Goal: Task Accomplishment & Management: Manage account settings

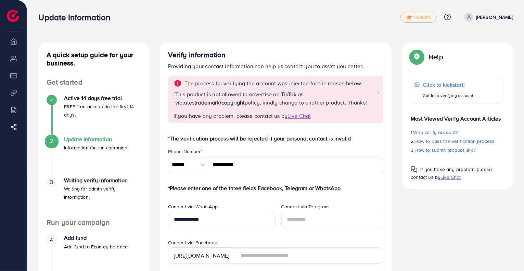
drag, startPoint x: 504, startPoint y: 17, endPoint x: 485, endPoint y: 55, distance: 42.7
click at [504, 18] on p "Muhammad Fawad" at bounding box center [494, 17] width 37 height 8
click at [462, 41] on link "Log out" at bounding box center [480, 40] width 65 height 15
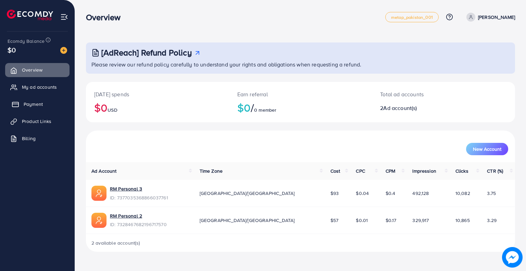
click at [29, 108] on link "Payment" at bounding box center [37, 104] width 64 height 14
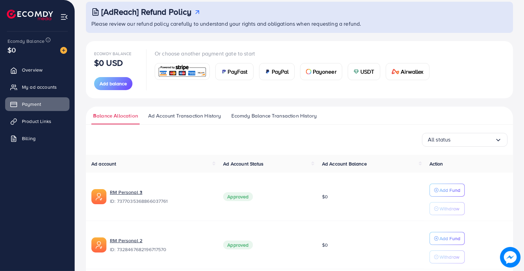
scroll to position [67, 0]
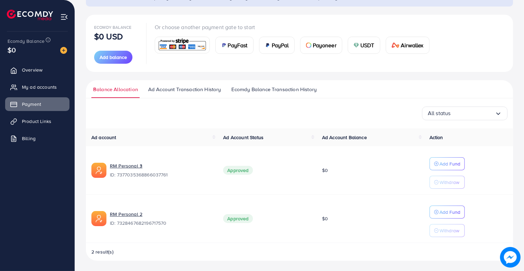
click at [174, 95] on link "Ad Account Transaction History" at bounding box center [184, 92] width 76 height 12
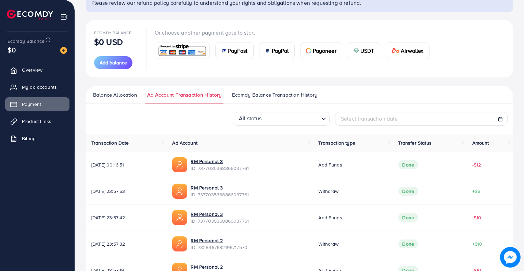
scroll to position [34, 0]
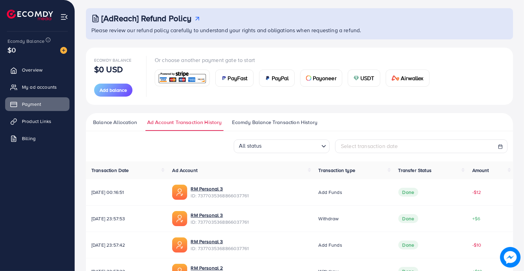
click at [260, 119] on span "Ecomdy Balance Transaction History" at bounding box center [274, 122] width 85 height 8
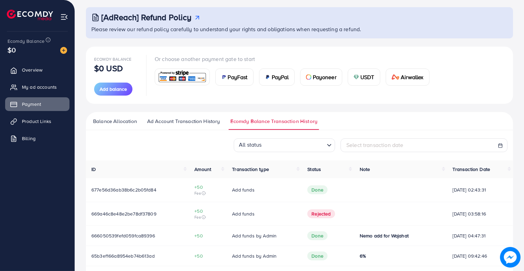
scroll to position [59, 0]
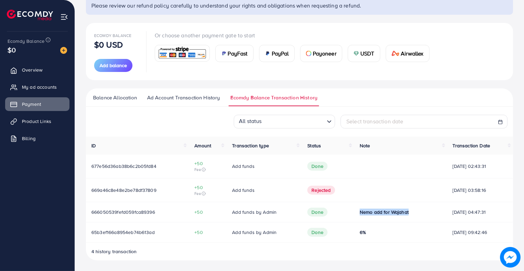
drag, startPoint x: 348, startPoint y: 211, endPoint x: 412, endPoint y: 208, distance: 64.1
click at [412, 208] on td "Nemo add for Wajahat" at bounding box center [400, 212] width 93 height 20
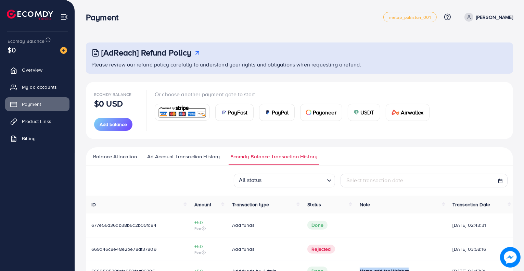
scroll to position [0, 0]
click at [34, 67] on span "Overview" at bounding box center [34, 69] width 21 height 7
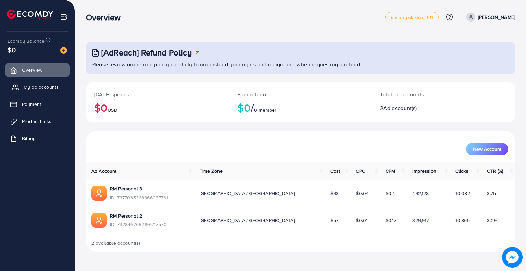
click at [38, 86] on span "My ad accounts" at bounding box center [41, 87] width 35 height 7
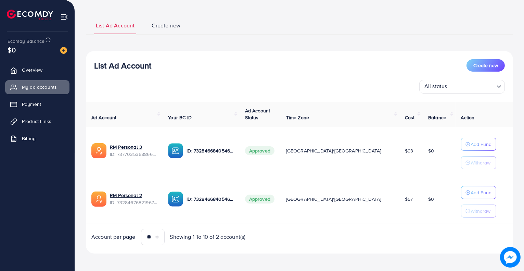
scroll to position [35, 0]
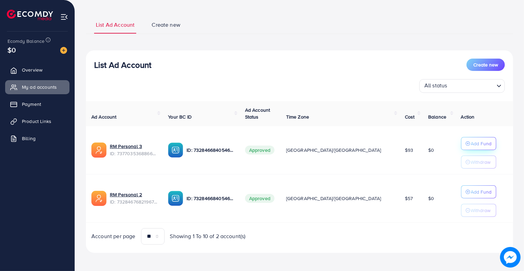
click at [471, 141] on p "Add Fund" at bounding box center [481, 143] width 21 height 8
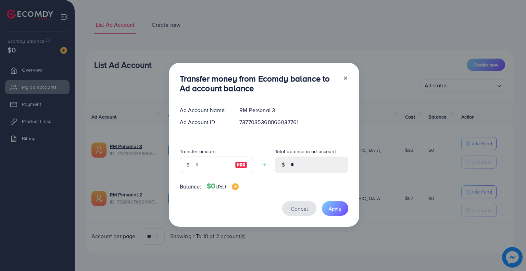
click at [302, 210] on span "Cancel" at bounding box center [299, 209] width 17 height 8
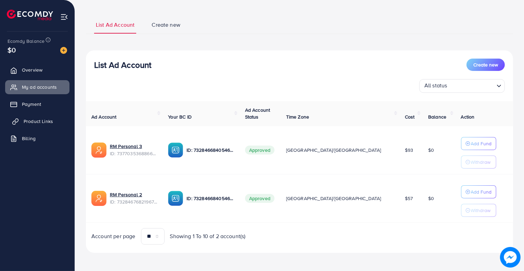
click at [24, 125] on link "Product Links" at bounding box center [37, 121] width 64 height 14
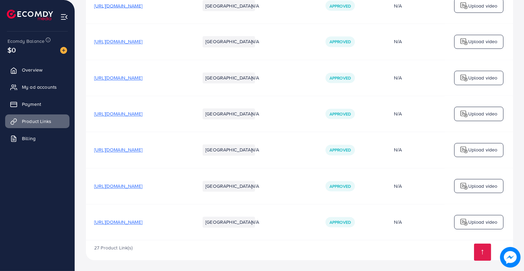
scroll to position [1204, 0]
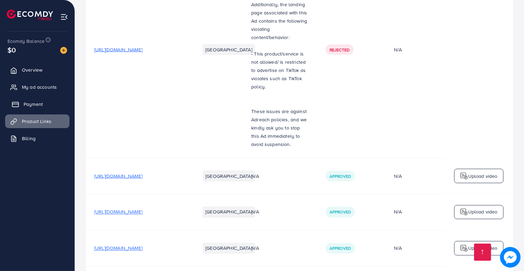
click at [30, 108] on link "Payment" at bounding box center [37, 104] width 64 height 14
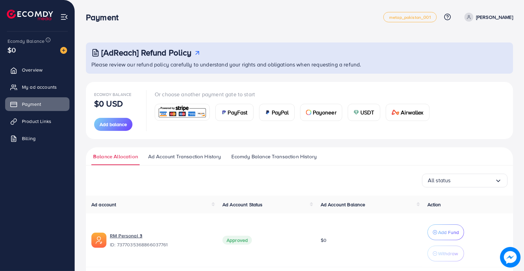
click at [275, 161] on link "Ecomdy Balance Transaction History" at bounding box center [274, 159] width 89 height 12
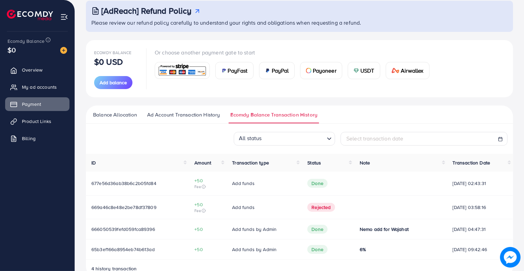
scroll to position [59, 0]
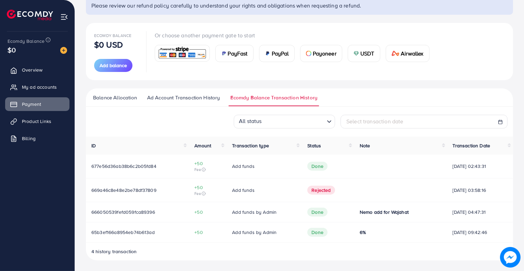
drag, startPoint x: 439, startPoint y: 231, endPoint x: 496, endPoint y: 229, distance: 56.5
click at [496, 229] on td "[DATE] 09:42:46" at bounding box center [480, 232] width 66 height 20
click at [496, 229] on span "[DATE] 09:42:46" at bounding box center [480, 232] width 55 height 7
drag, startPoint x: 342, startPoint y: 210, endPoint x: 411, endPoint y: 205, distance: 69.0
click at [407, 205] on tr "666050539fefd059fca89396 +50 Add funds by Admin Done Nemo add for Wajahat [DATE…" at bounding box center [299, 212] width 427 height 20
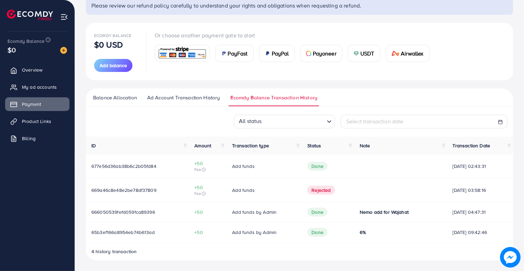
click at [420, 205] on td "Nemo add for Wajahat" at bounding box center [400, 212] width 93 height 20
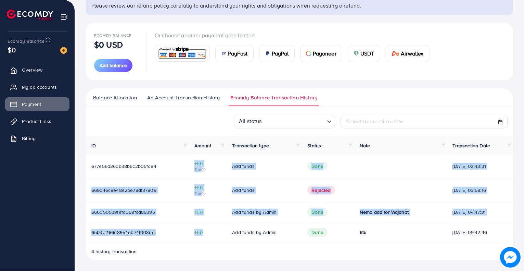
drag, startPoint x: 188, startPoint y: 160, endPoint x: 201, endPoint y: 231, distance: 72.1
click at [201, 231] on tbody "677e56d36ab38b6c2b05fd84 +50 Fee Add funds Done [DATE] 02:43:31 669a46c8e48e2be…" at bounding box center [299, 198] width 427 height 88
click at [204, 232] on span "+50" at bounding box center [207, 232] width 27 height 7
click at [36, 86] on span "My ad accounts" at bounding box center [41, 87] width 35 height 7
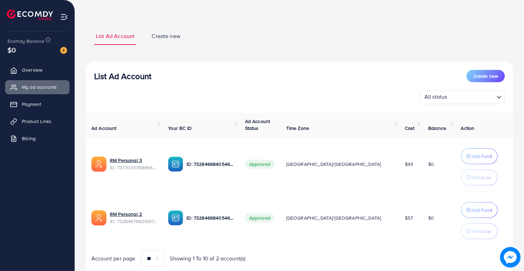
scroll to position [46, 0]
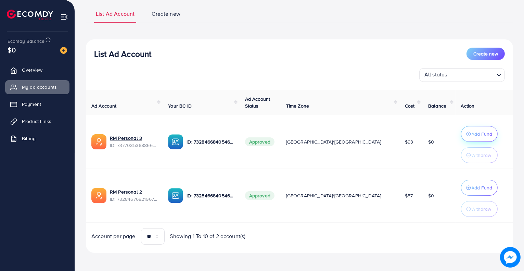
click at [472, 136] on p "Add Fund" at bounding box center [482, 134] width 21 height 8
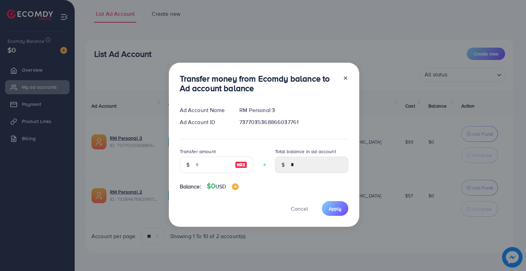
click at [238, 164] on img at bounding box center [241, 165] width 12 height 8
type input "*"
type input "****"
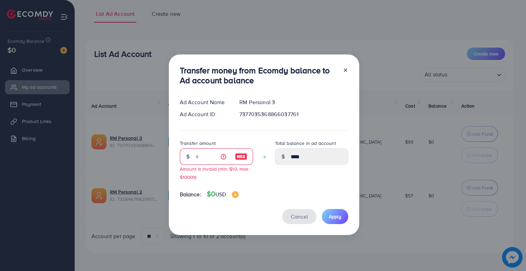
click at [301, 220] on button "Cancel" at bounding box center [299, 216] width 34 height 15
type input "*"
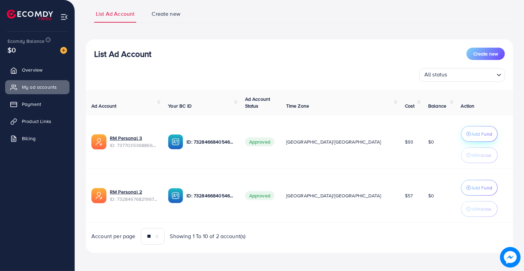
click at [475, 131] on p "Add Fund" at bounding box center [482, 134] width 21 height 8
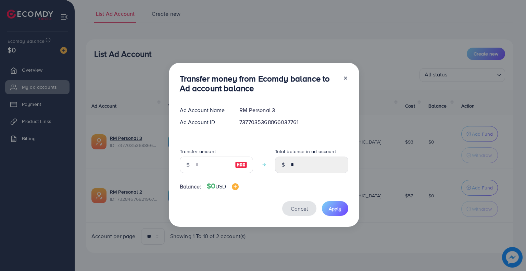
click at [299, 213] on button "Cancel" at bounding box center [299, 208] width 34 height 15
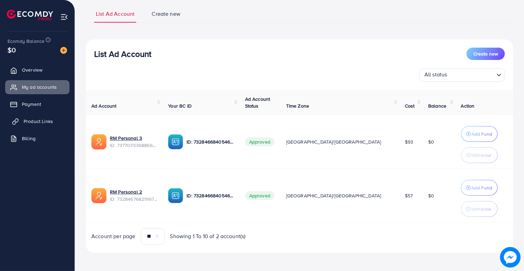
click at [42, 115] on link "Product Links" at bounding box center [37, 121] width 64 height 14
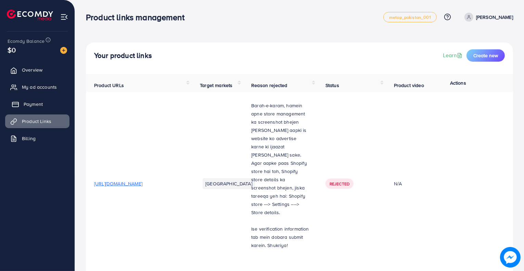
click at [40, 106] on span "Payment" at bounding box center [33, 104] width 19 height 7
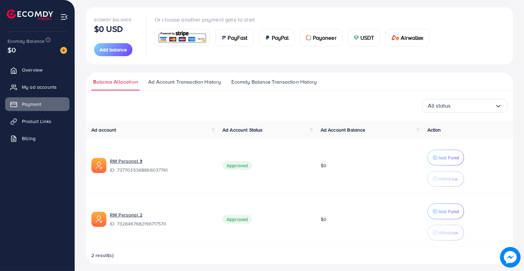
scroll to position [78, 0]
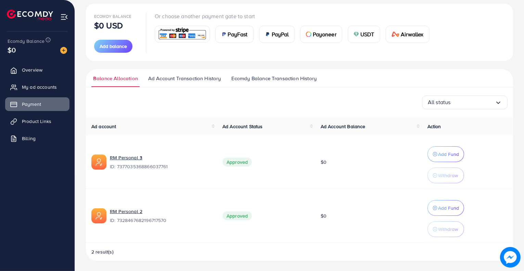
drag, startPoint x: 408, startPoint y: 156, endPoint x: 390, endPoint y: 159, distance: 18.3
click at [390, 158] on td "$0" at bounding box center [368, 162] width 107 height 54
